Goal: Information Seeking & Learning: Learn about a topic

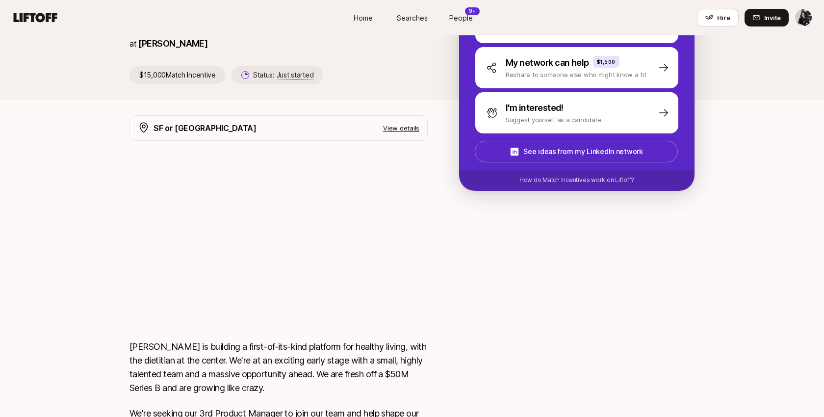
scroll to position [193, 0]
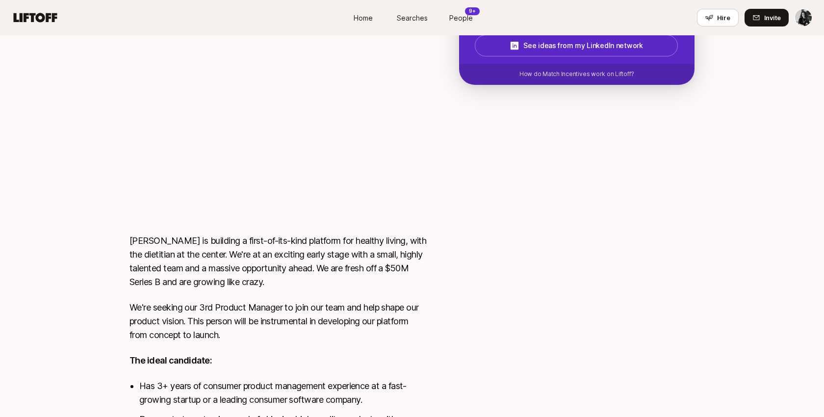
click at [63, 94] on div "Hessam Mostajabi is looking for Product Manager at Fay $15,000 Match Incentive …" at bounding box center [412, 239] width 824 height 792
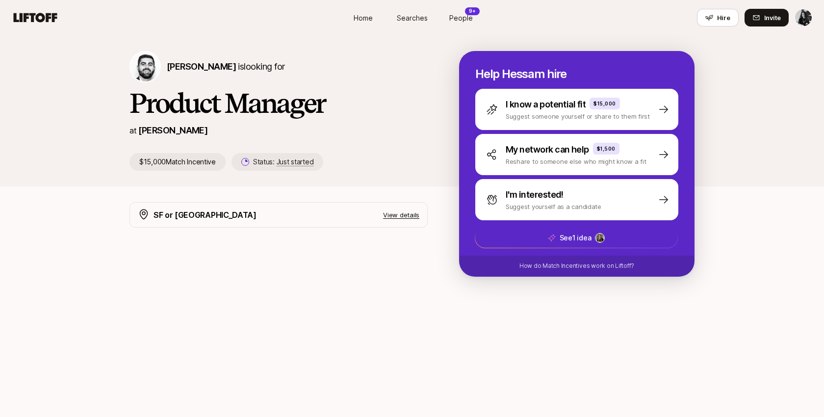
scroll to position [30, 0]
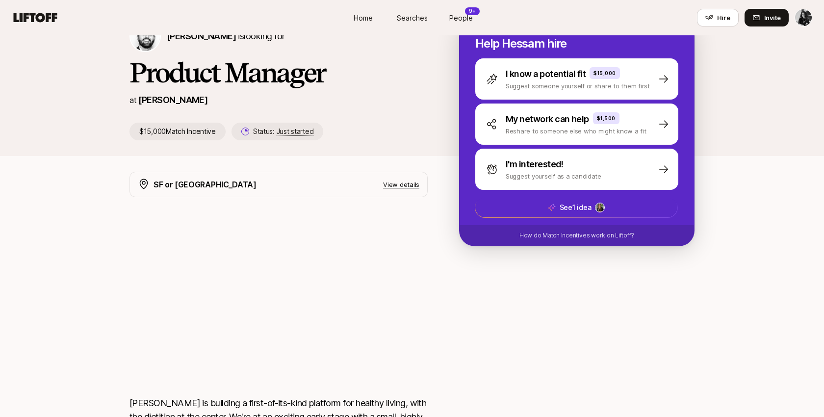
click at [388, 182] on p "View details" at bounding box center [401, 185] width 36 height 10
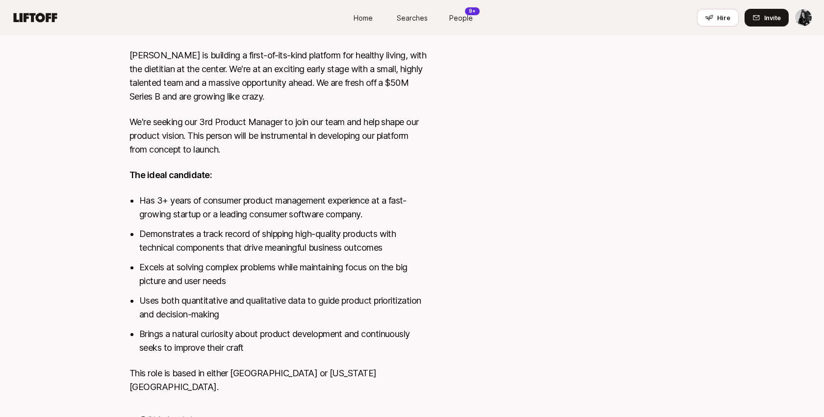
scroll to position [420, 0]
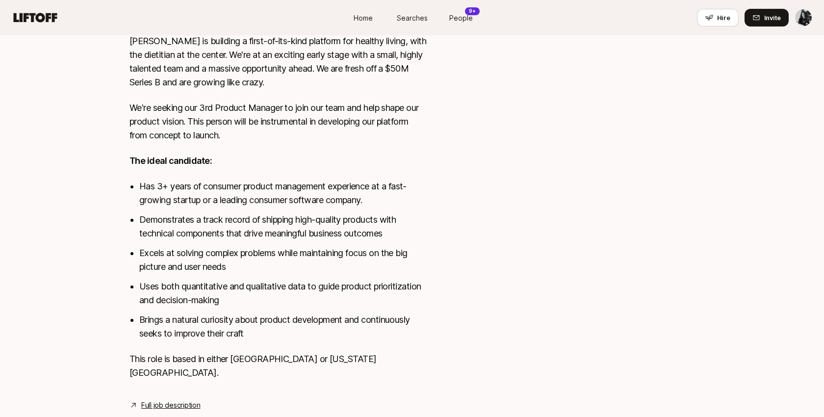
click at [176, 399] on link "Full job description" at bounding box center [170, 405] width 59 height 12
